Goal: Check status: Check status

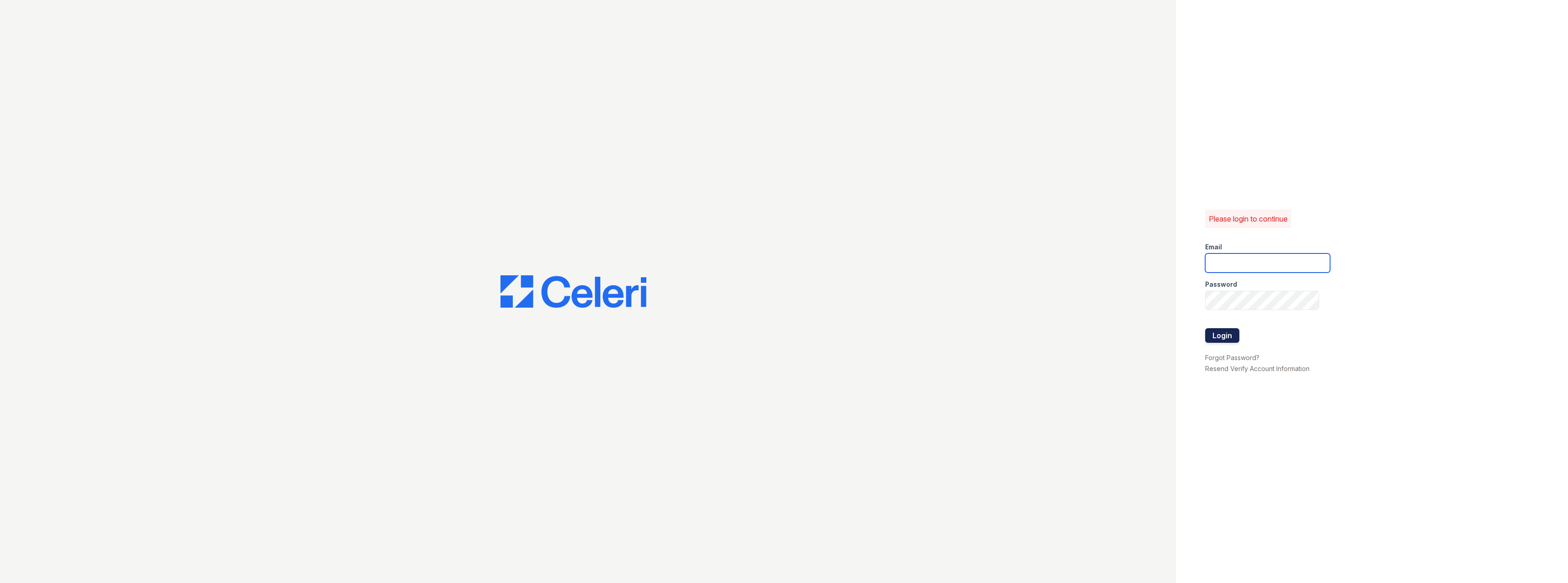
type input "pablo.mosquera@greystar.com"
click at [1237, 330] on button "Login" at bounding box center [1222, 335] width 34 height 15
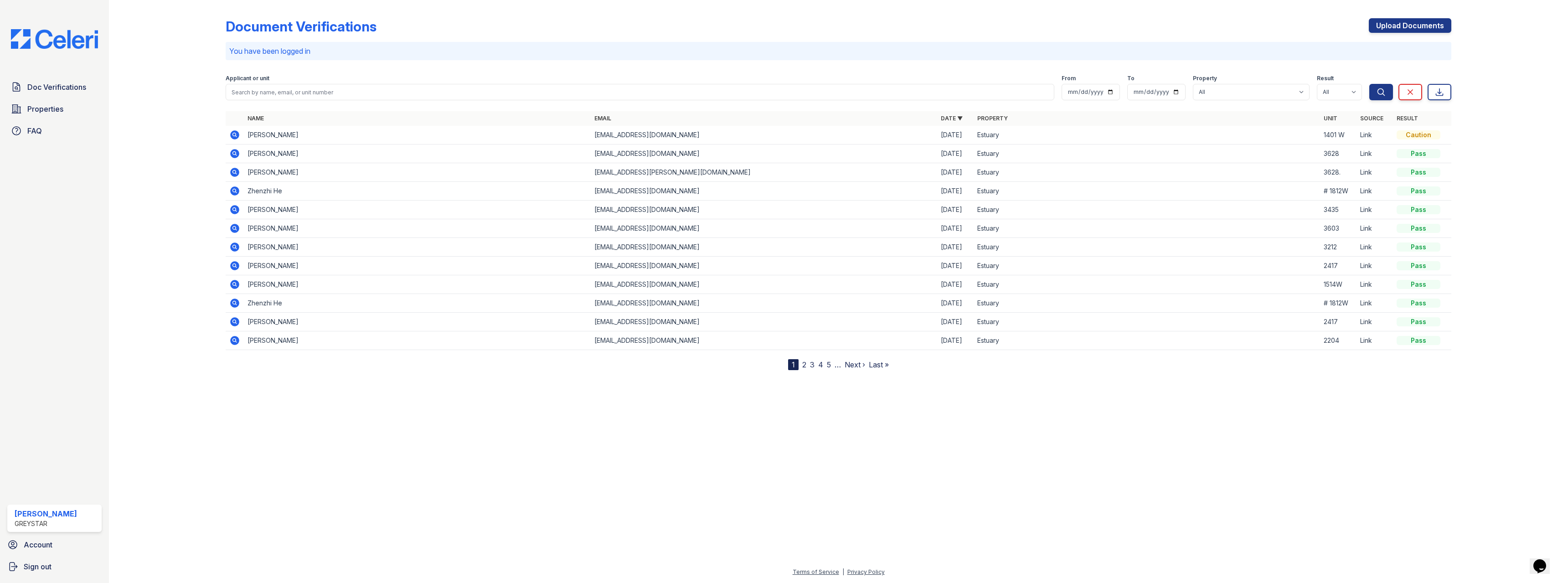
click at [238, 135] on icon at bounding box center [235, 134] width 9 height 9
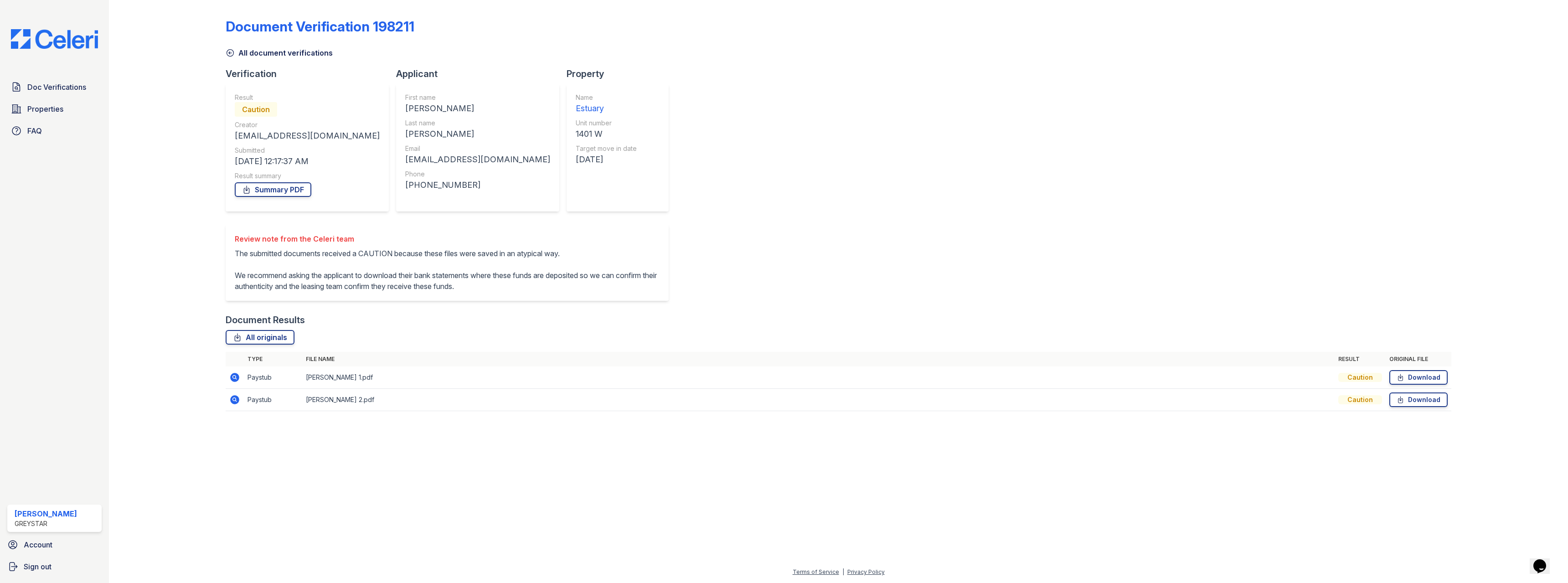
click at [233, 382] on icon at bounding box center [235, 377] width 9 height 9
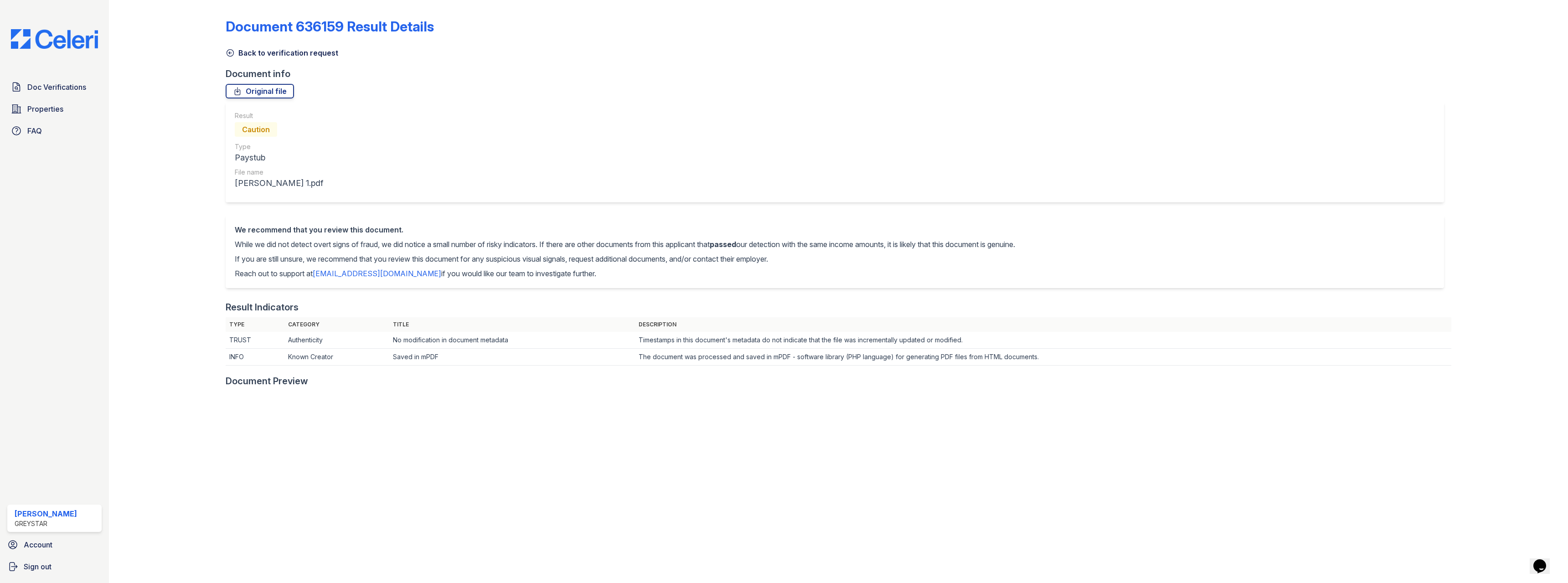
click at [232, 54] on icon at bounding box center [230, 52] width 9 height 9
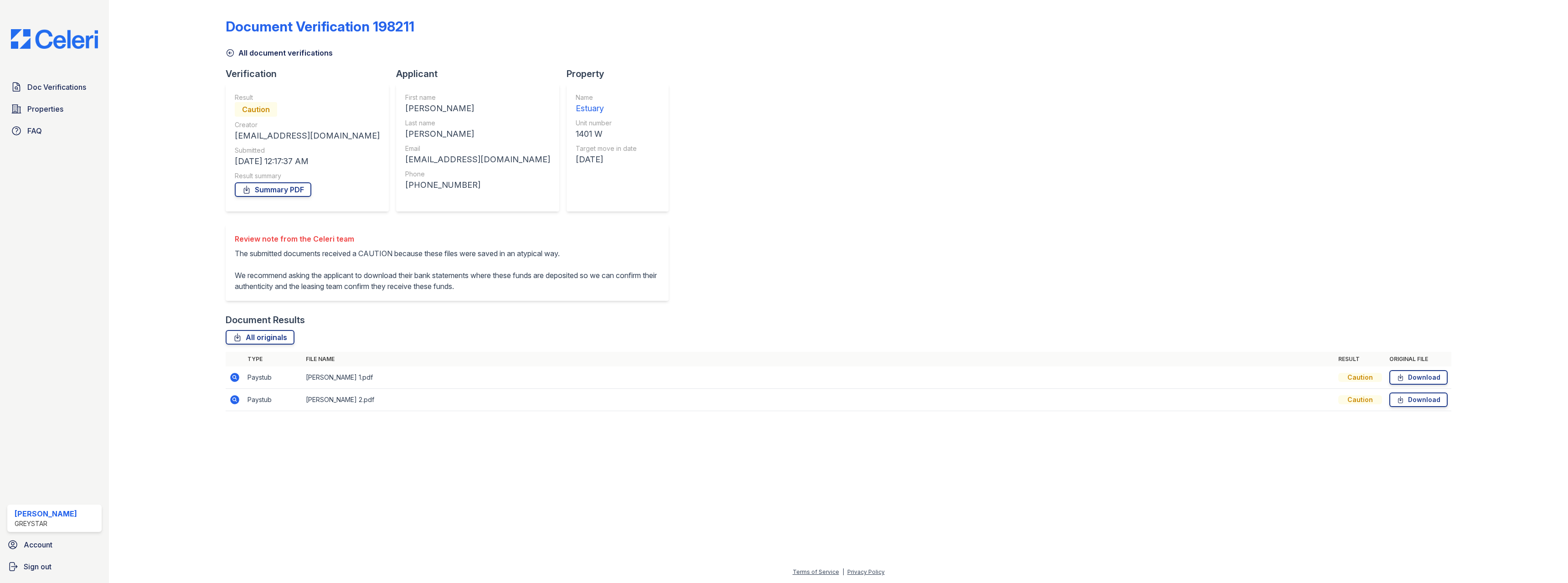
click at [236, 382] on icon at bounding box center [235, 377] width 9 height 9
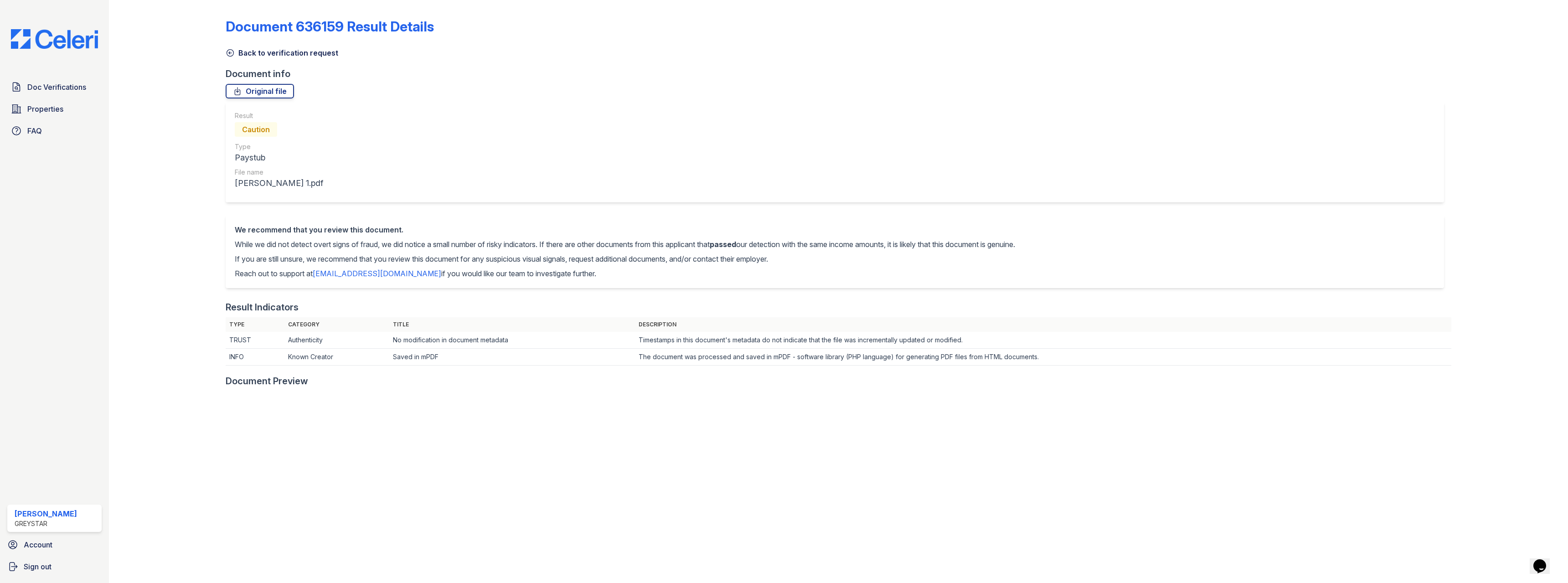
click at [230, 54] on icon at bounding box center [230, 52] width 9 height 9
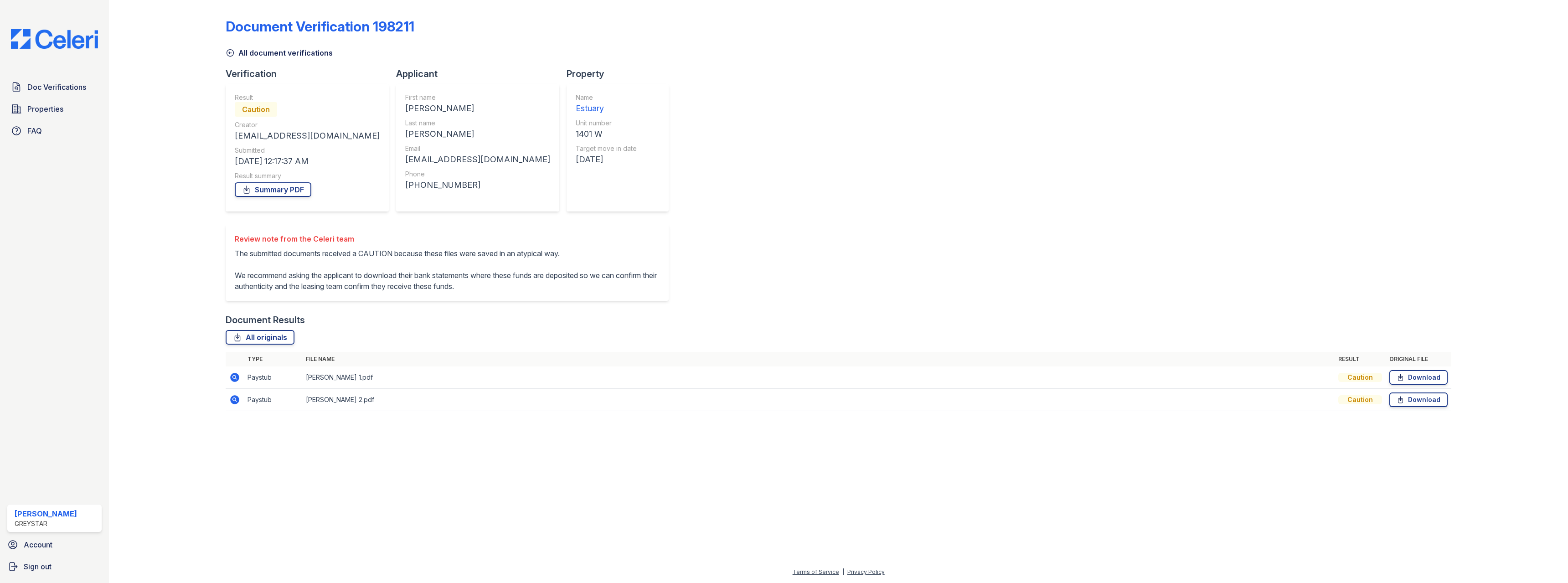
click at [237, 404] on icon at bounding box center [235, 399] width 9 height 9
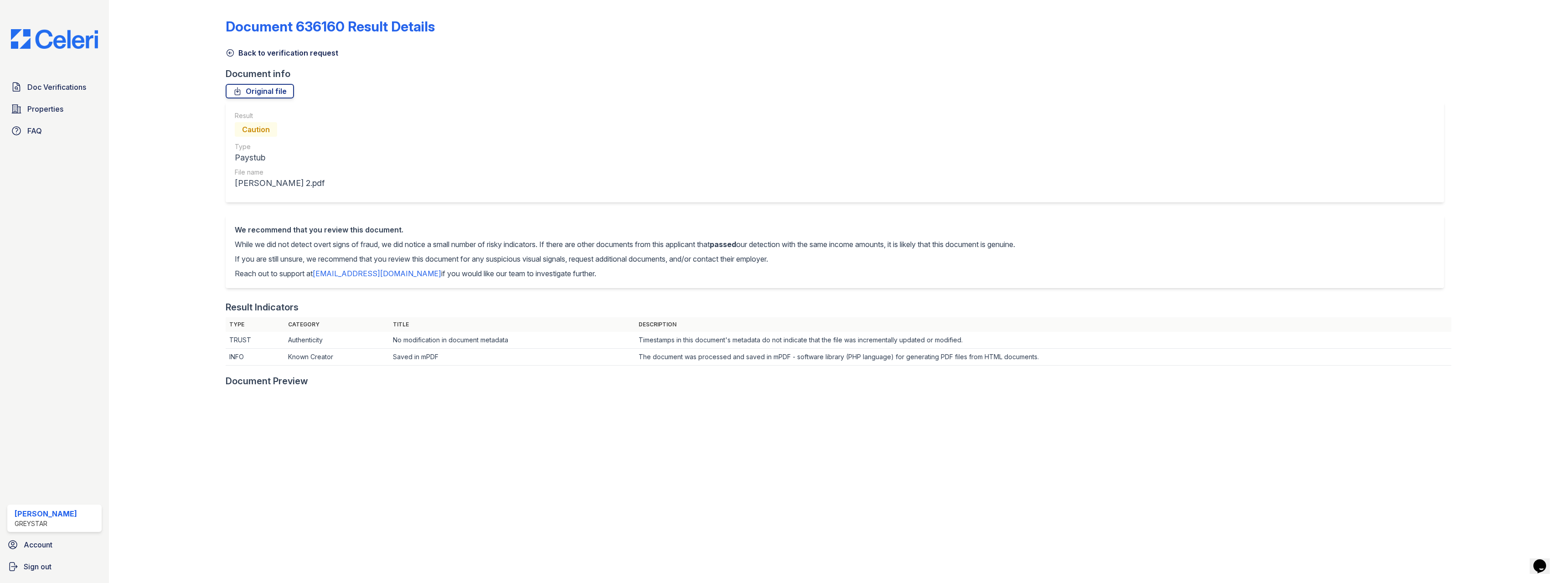
click at [230, 50] on icon at bounding box center [230, 53] width 7 height 7
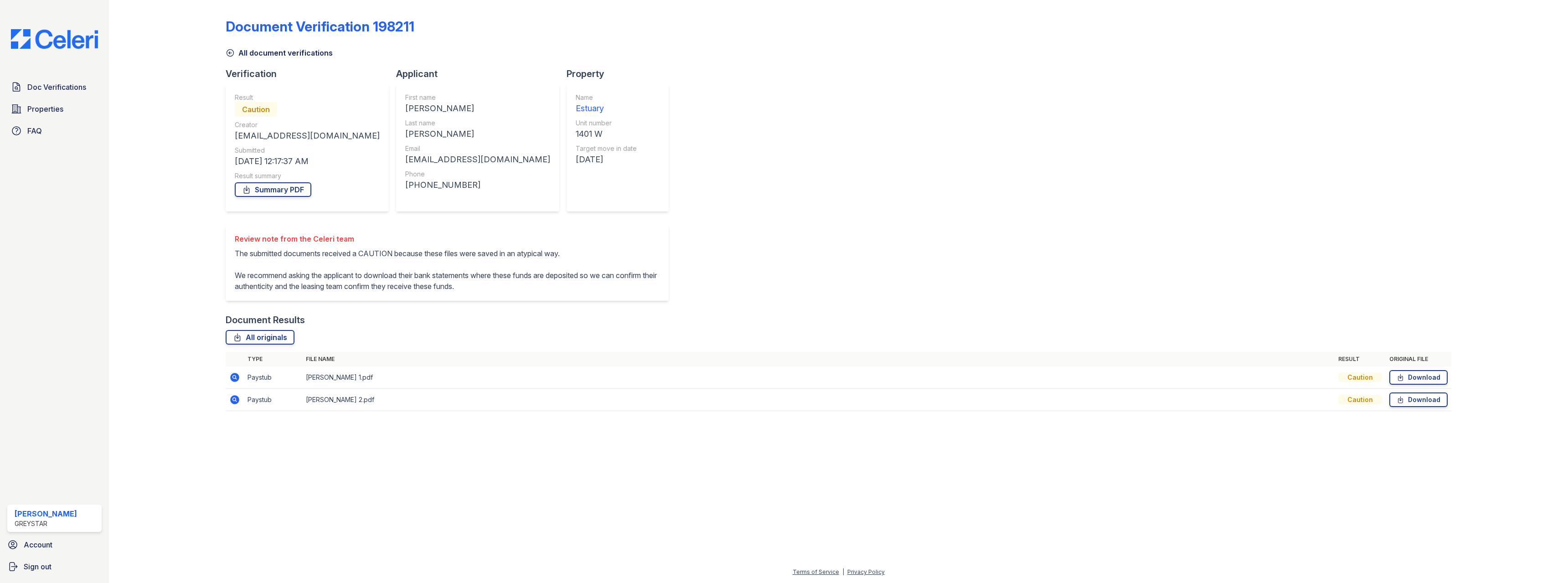
click at [237, 382] on icon at bounding box center [235, 377] width 9 height 9
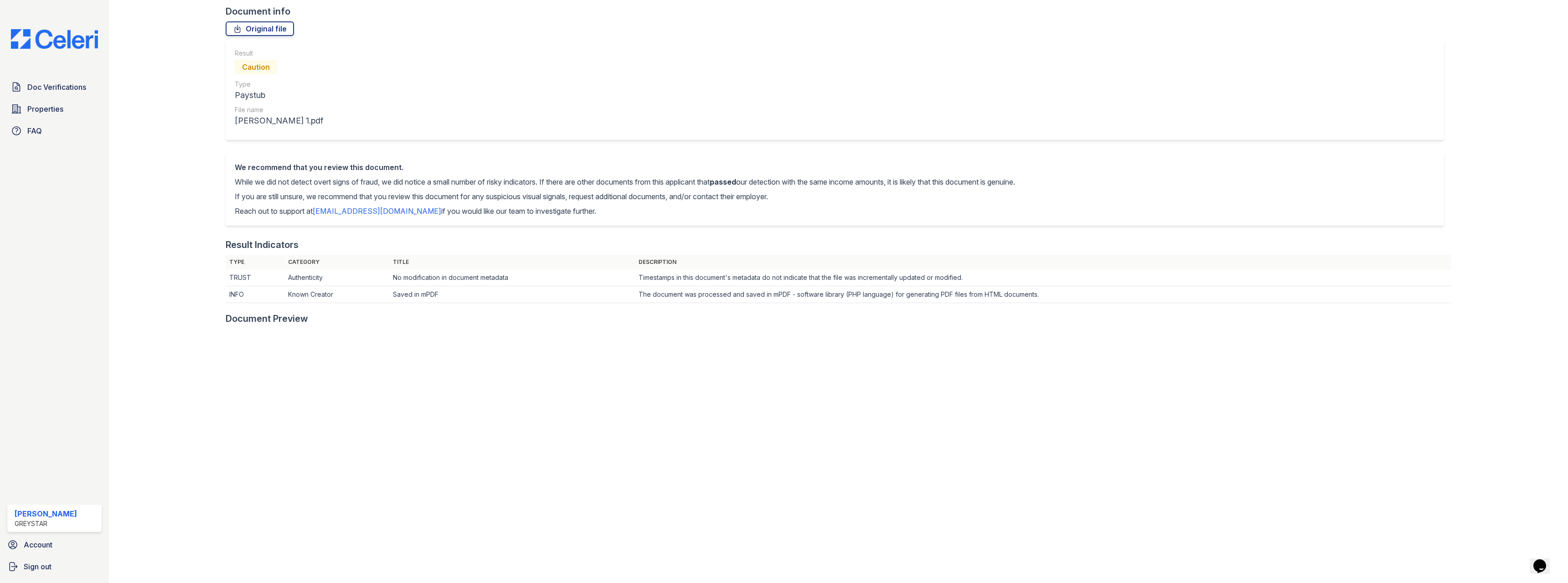
scroll to position [57, 0]
drag, startPoint x: 449, startPoint y: 302, endPoint x: 385, endPoint y: 283, distance: 66.8
click at [385, 283] on tbody "TRUST Authenticity No modification in document metadata Timestamps in this docu…" at bounding box center [839, 291] width 1226 height 33
click at [390, 283] on td "No modification in document metadata" at bounding box center [513, 283] width 246 height 17
click at [399, 288] on td "No modification in document metadata" at bounding box center [513, 283] width 246 height 17
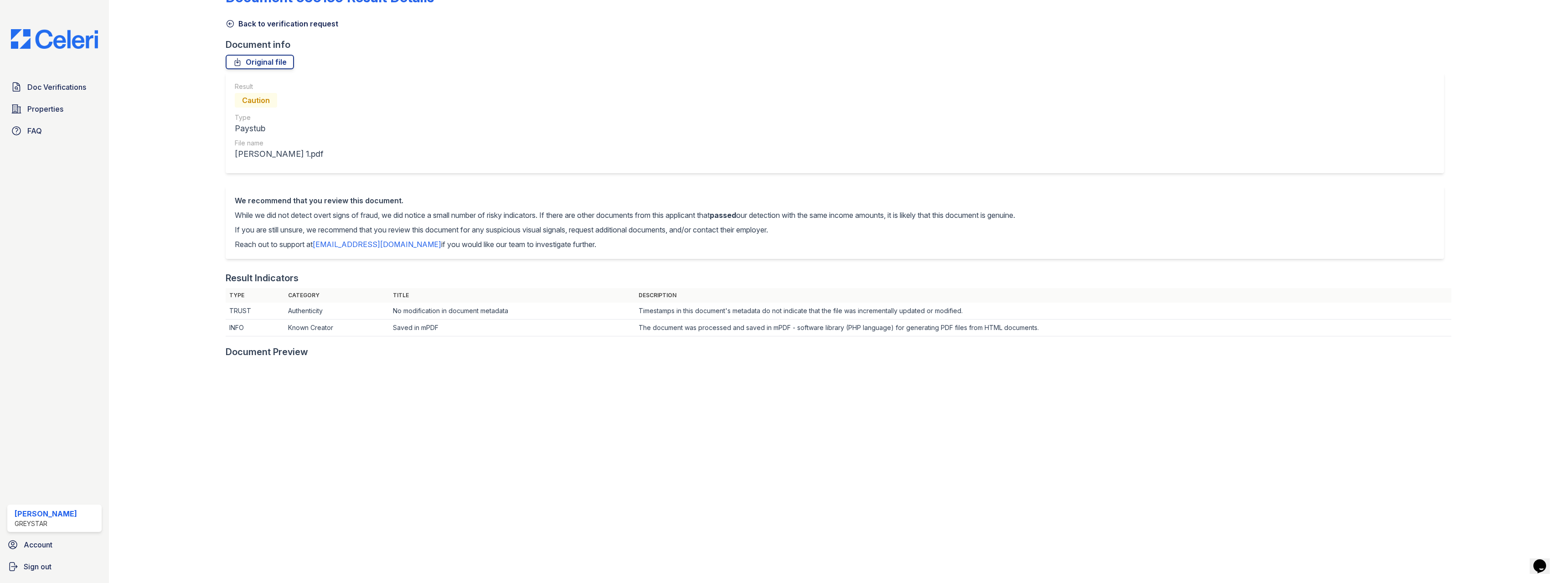
scroll to position [0, 0]
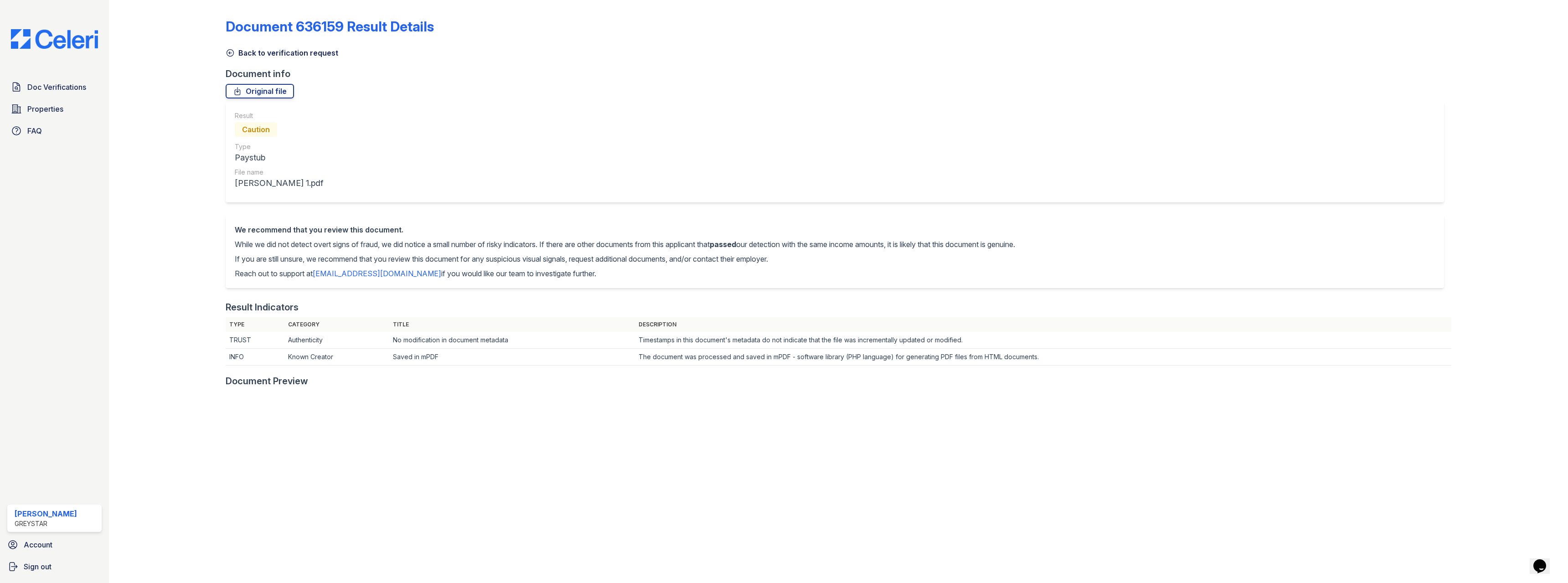
click at [231, 51] on icon at bounding box center [230, 52] width 9 height 9
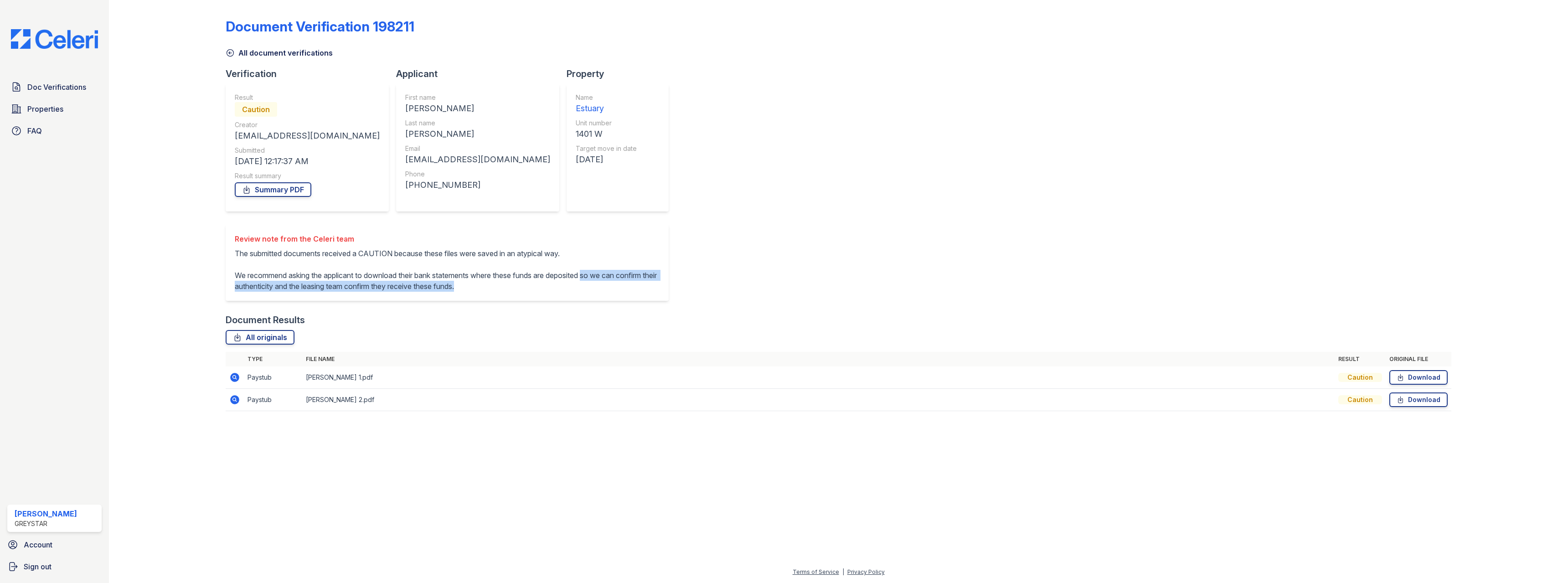
drag, startPoint x: 327, startPoint y: 310, endPoint x: 306, endPoint y: 295, distance: 25.8
click at [306, 292] on p "The submitted documents received a CAUTION because these files were saved in an…" at bounding box center [447, 270] width 425 height 44
click at [326, 292] on p "The submitted documents received a CAUTION because these files were saved in an…" at bounding box center [447, 270] width 425 height 44
drag, startPoint x: 304, startPoint y: 298, endPoint x: 480, endPoint y: 286, distance: 176.4
click at [480, 286] on p "The submitted documents received a CAUTION because these files were saved in an…" at bounding box center [447, 270] width 425 height 44
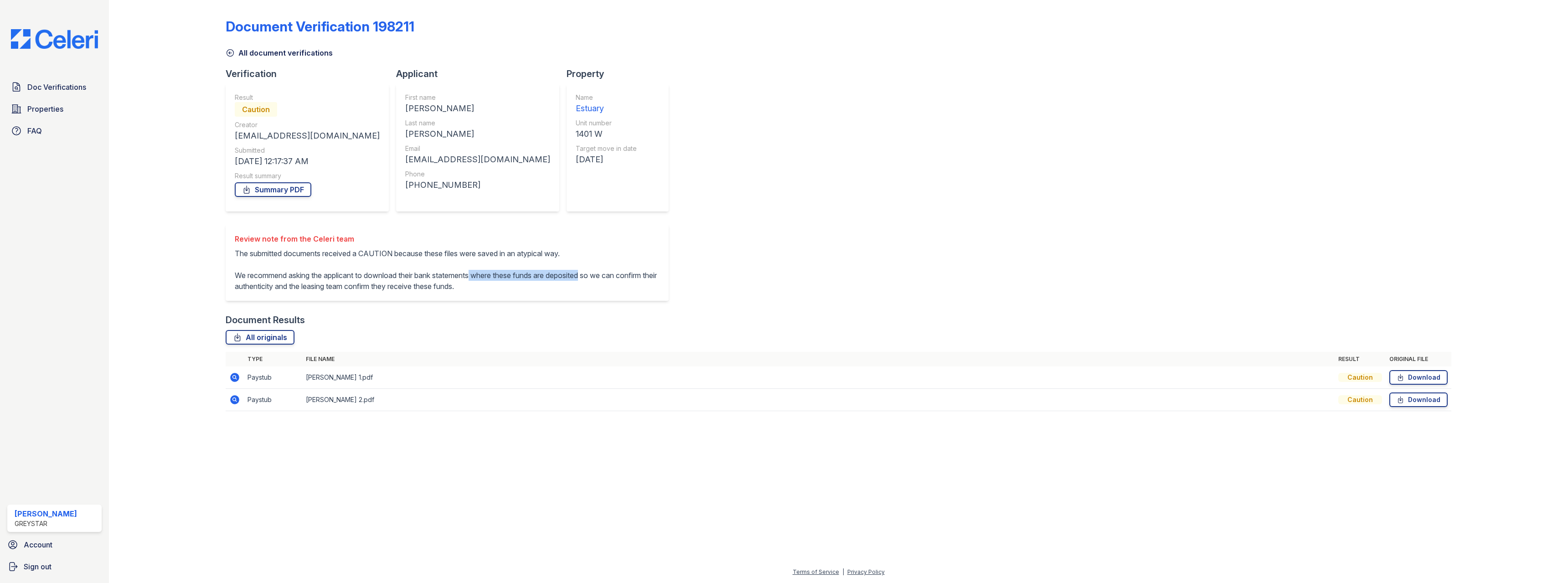
copy p "where these funds are deposited"
click at [621, 215] on div "Document Verification 198211 All document verifications Verification Result Cau…" at bounding box center [839, 212] width 1226 height 416
